Goal: Task Accomplishment & Management: Manage account settings

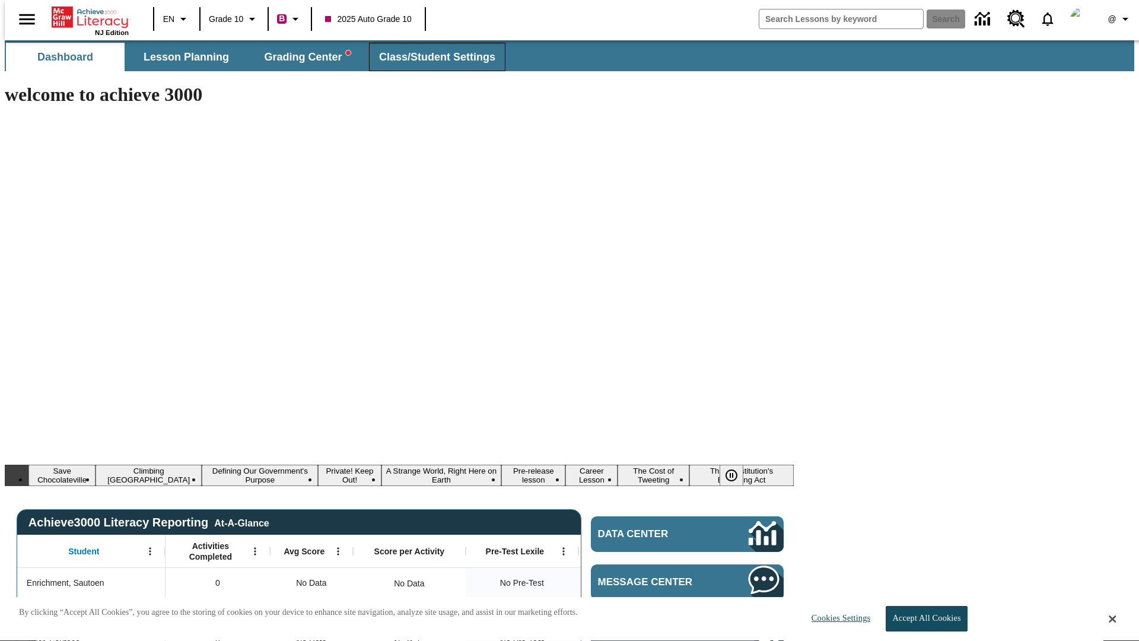
click at [431, 57] on span "Class/Student Settings" at bounding box center [437, 57] width 116 height 14
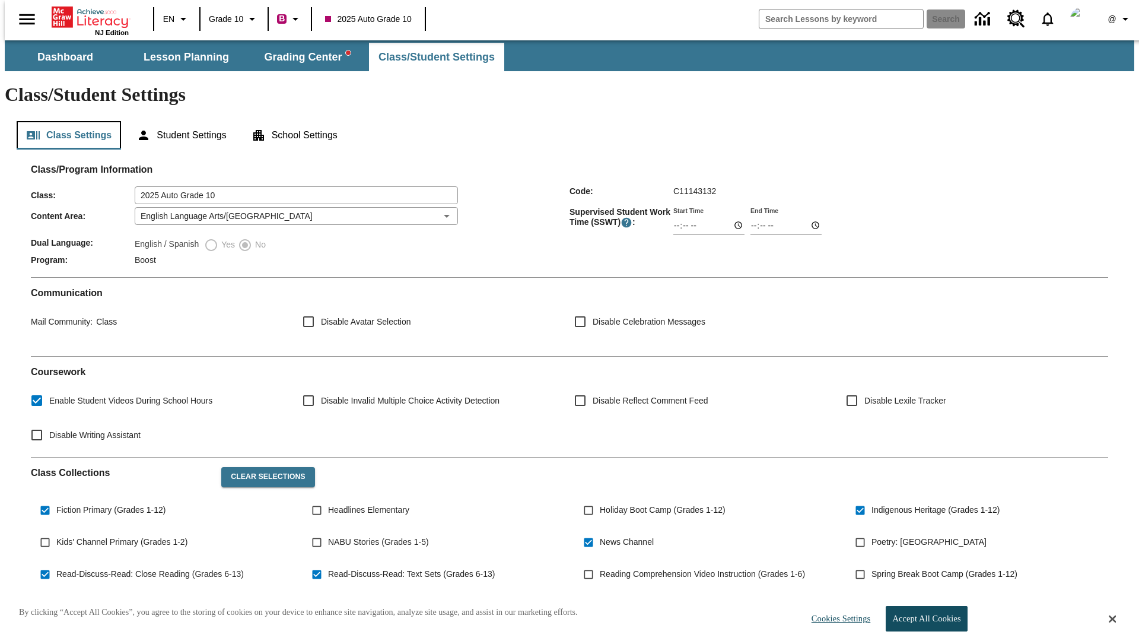
click at [64, 121] on button "Class Settings" at bounding box center [69, 135] width 104 height 28
type input "17:35"
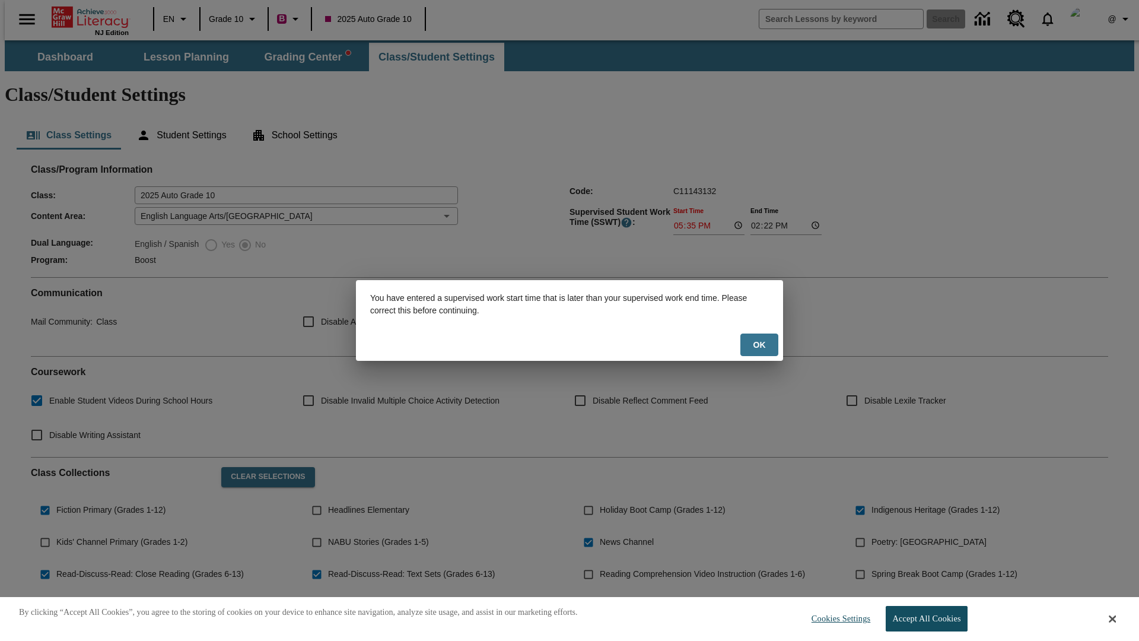
scroll to position [174, 0]
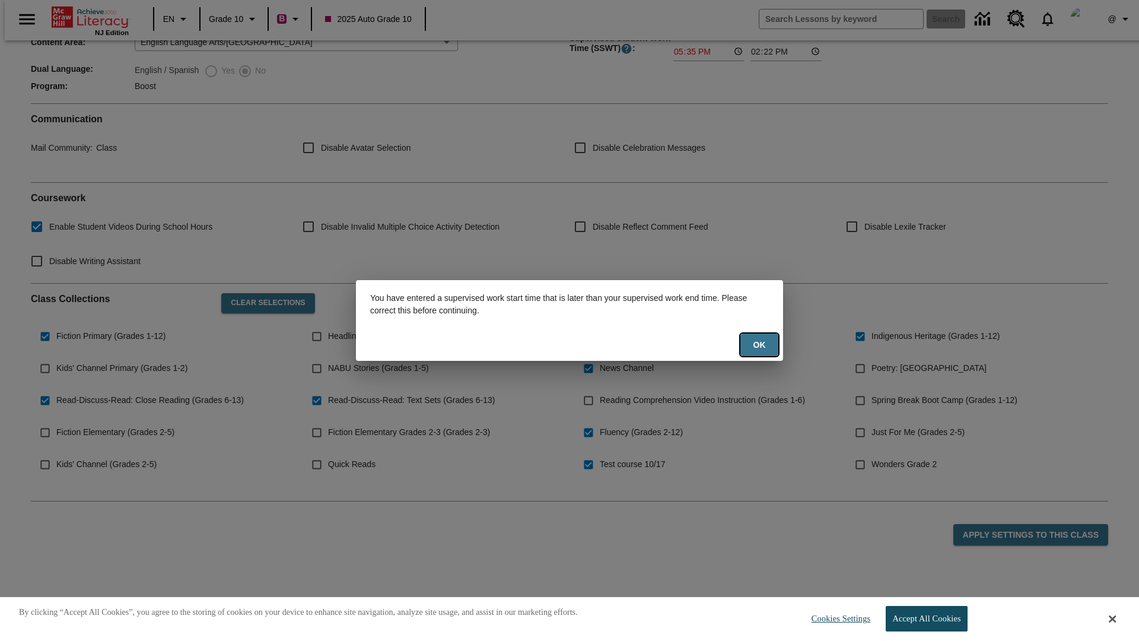
click at [759, 345] on button "Ok" at bounding box center [759, 344] width 38 height 23
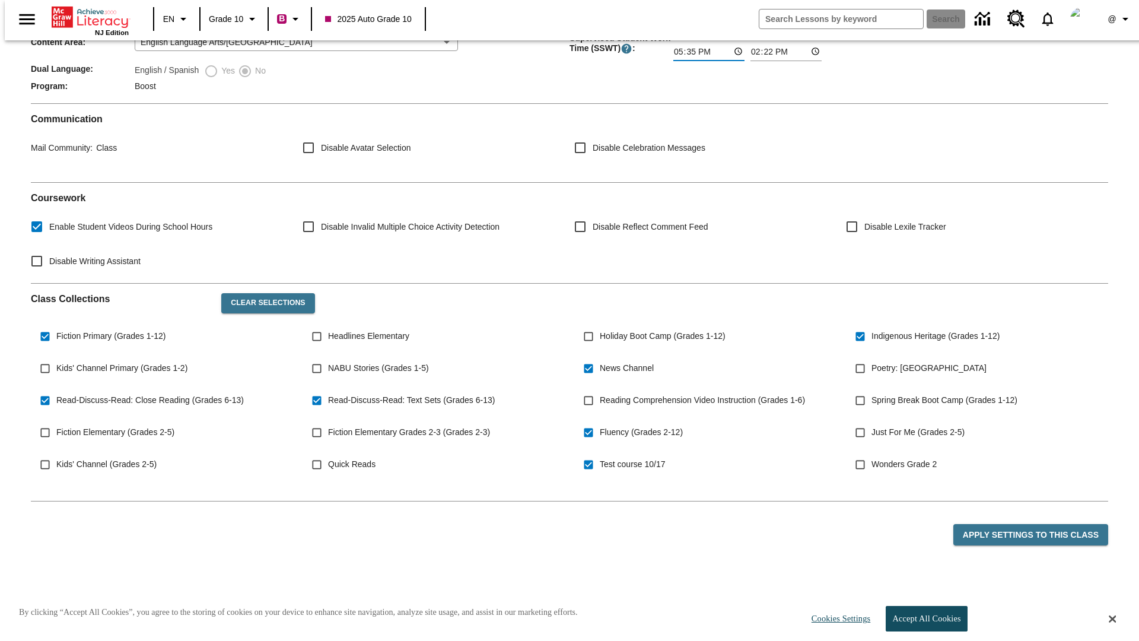
type input "17:35"
click at [1037, 524] on button "Apply Settings to this Class" at bounding box center [1030, 535] width 155 height 22
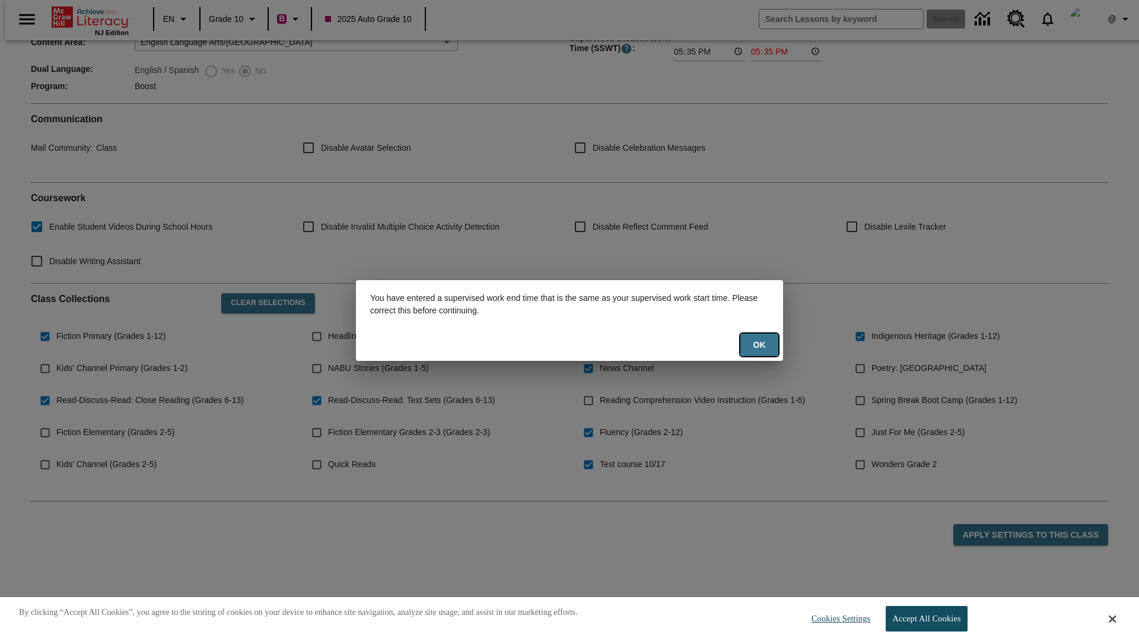
click at [759, 345] on button "Ok" at bounding box center [759, 344] width 38 height 23
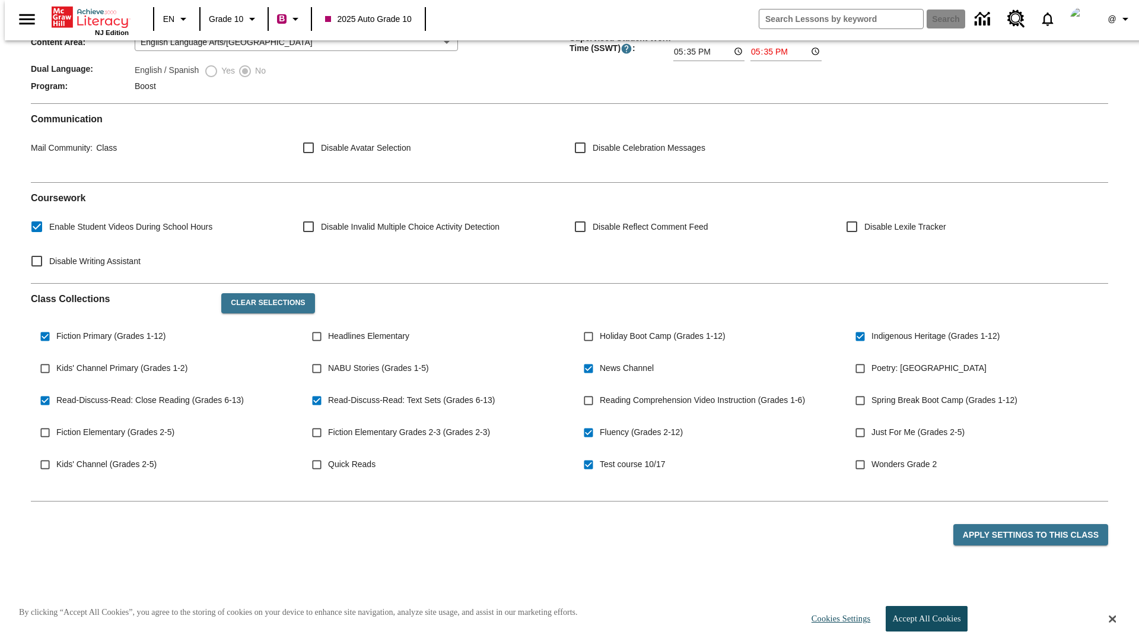
type input "23:35"
type input "23:36"
click at [1037, 524] on button "Apply Settings to this Class" at bounding box center [1030, 535] width 155 height 22
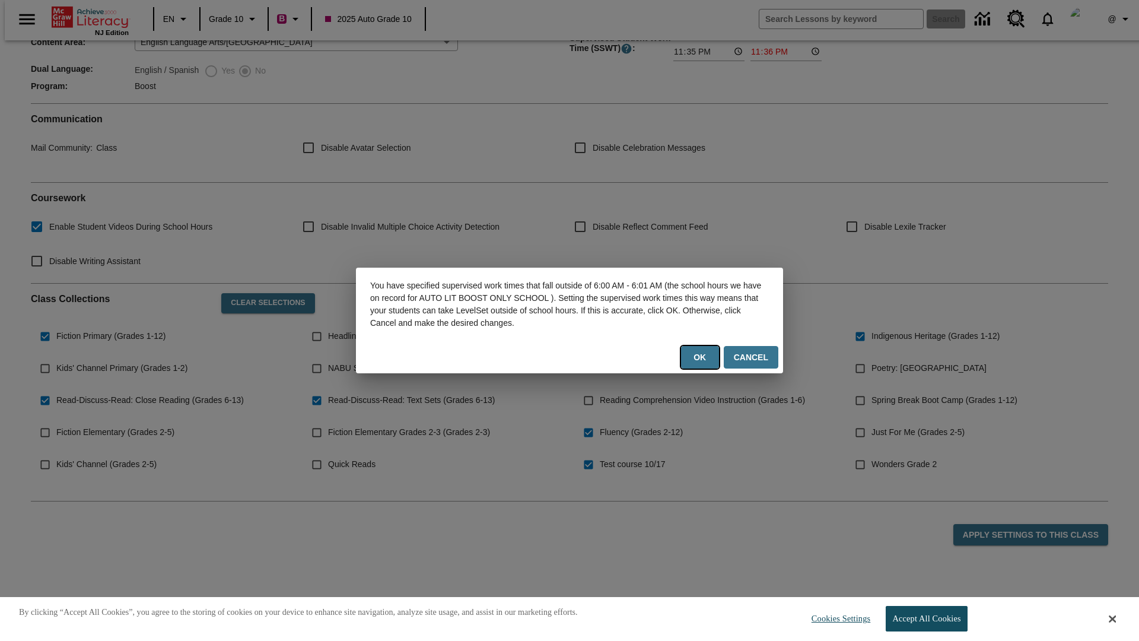
click at [702, 357] on button "Ok" at bounding box center [700, 357] width 38 height 23
